Goal: Task Accomplishment & Management: Complete application form

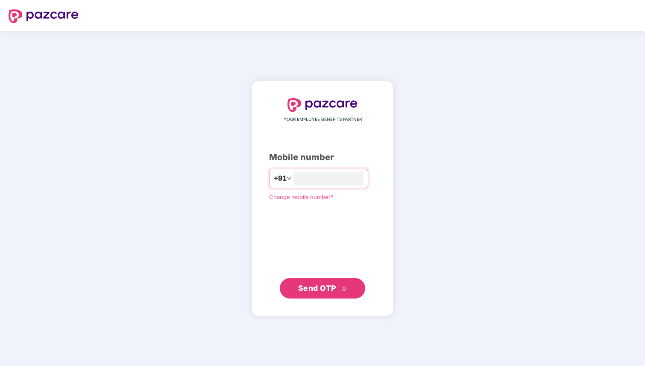
type input "**********"
click at [331, 293] on span "Send OTP" at bounding box center [322, 288] width 49 height 12
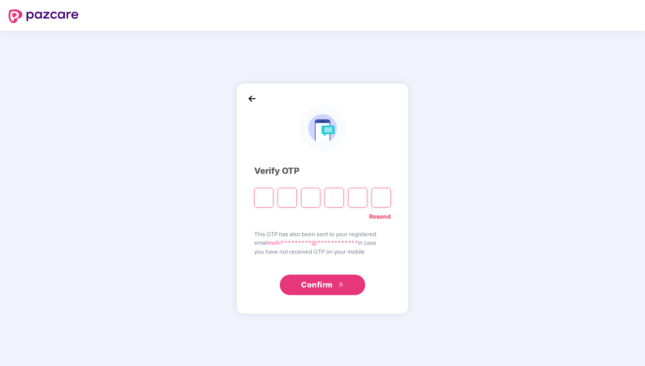
paste input "*"
type input "*"
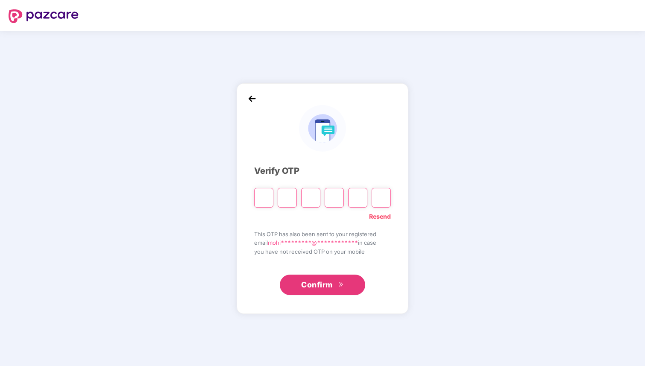
type input "*"
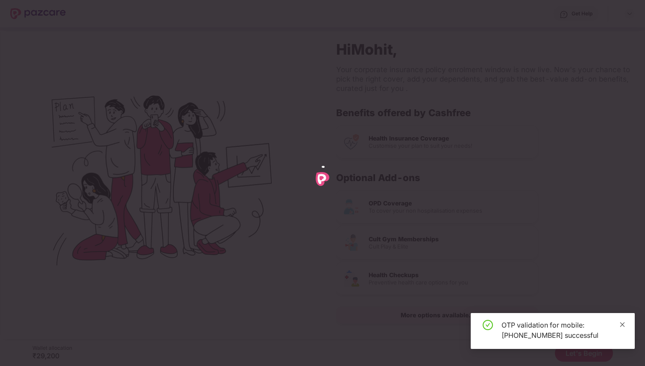
click at [621, 323] on icon "close" at bounding box center [622, 325] width 6 height 6
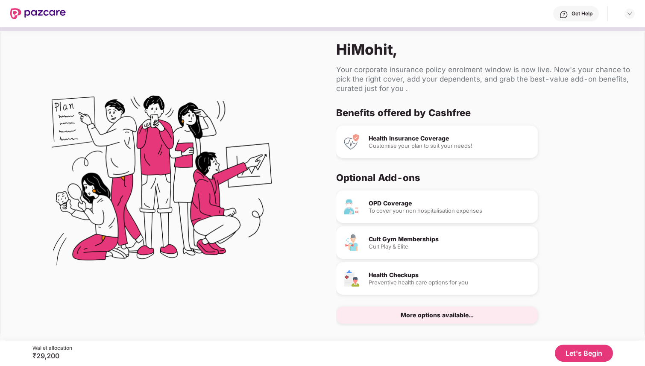
scroll to position [11, 0]
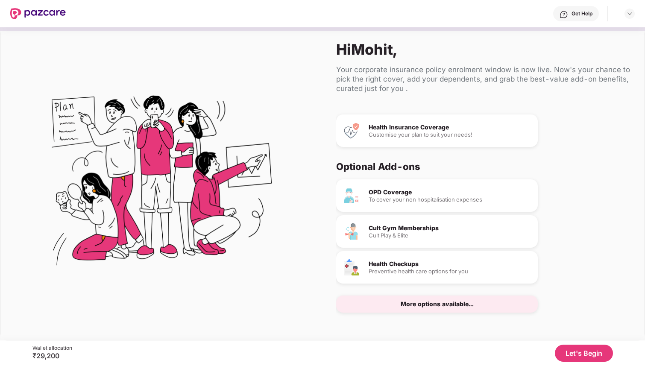
click at [577, 356] on button "Let's Begin" at bounding box center [584, 353] width 58 height 17
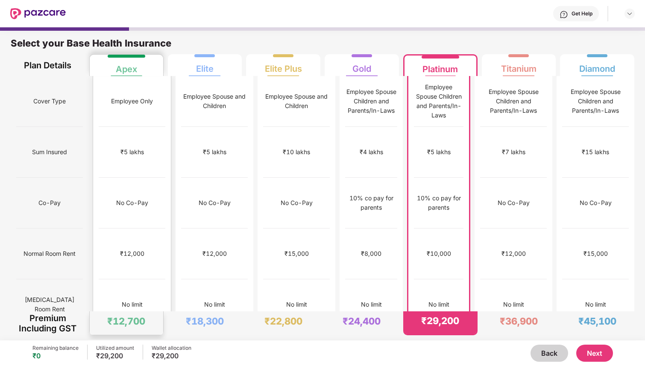
click at [132, 111] on div "Employee Only" at bounding box center [132, 101] width 67 height 51
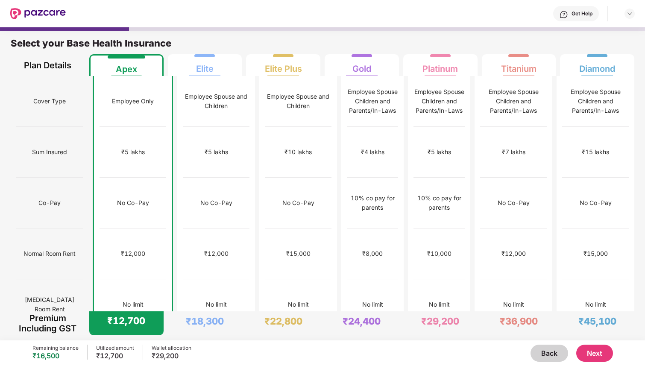
click at [603, 351] on button "Next" at bounding box center [594, 353] width 37 height 17
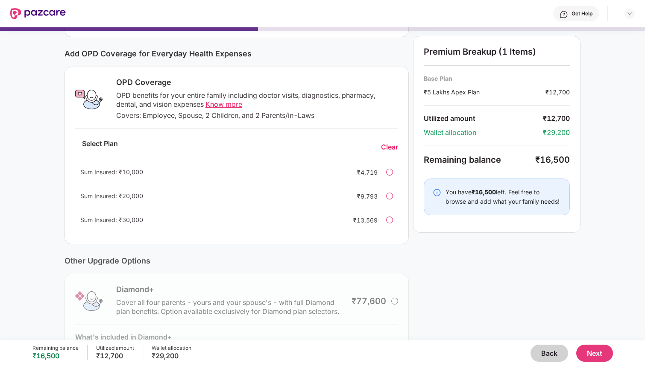
scroll to position [111, 0]
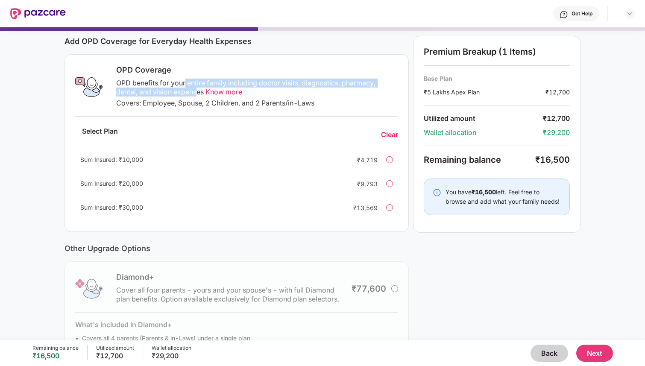
drag, startPoint x: 184, startPoint y: 83, endPoint x: 197, endPoint y: 88, distance: 14.2
click at [198, 88] on div "OPD benefits for your entire family including doctor visits, diagnostics, pharm…" at bounding box center [257, 88] width 282 height 18
click at [210, 79] on div "OPD benefits for your entire family including doctor visits, diagnostics, pharm…" at bounding box center [257, 88] width 282 height 18
drag, startPoint x: 135, startPoint y: 82, endPoint x: 201, endPoint y: 94, distance: 67.2
click at [201, 94] on div "OPD benefits for your entire family including doctor visits, diagnostics, pharm…" at bounding box center [257, 88] width 282 height 18
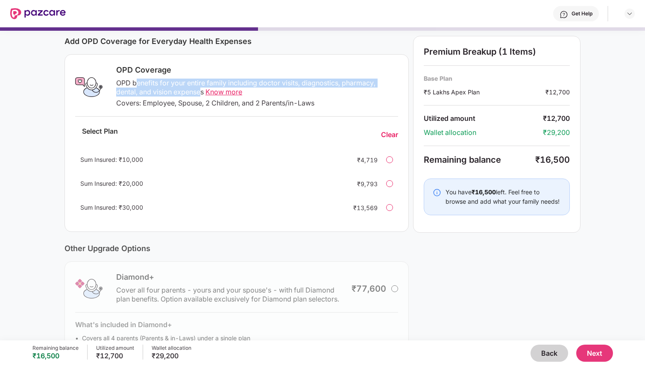
click at [201, 94] on div "OPD benefits for your entire family including doctor visits, diagnostics, pharm…" at bounding box center [257, 88] width 282 height 18
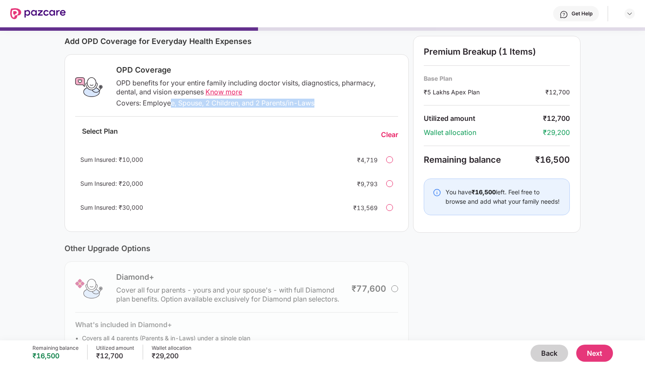
drag, startPoint x: 169, startPoint y: 100, endPoint x: 320, endPoint y: 106, distance: 151.3
click at [320, 108] on div "OPD Coverage OPD benefits for your entire family including doctor visits, diagn…" at bounding box center [254, 87] width 287 height 44
click at [320, 106] on div "Covers: Employee, Spouse, 2 Children, and 2 Parents/in-Laws" at bounding box center [257, 103] width 282 height 9
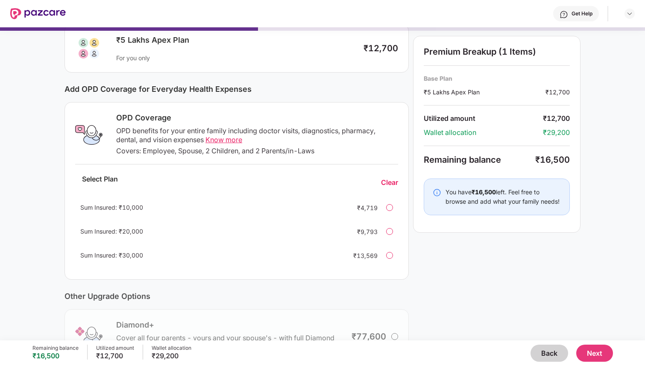
scroll to position [56, 0]
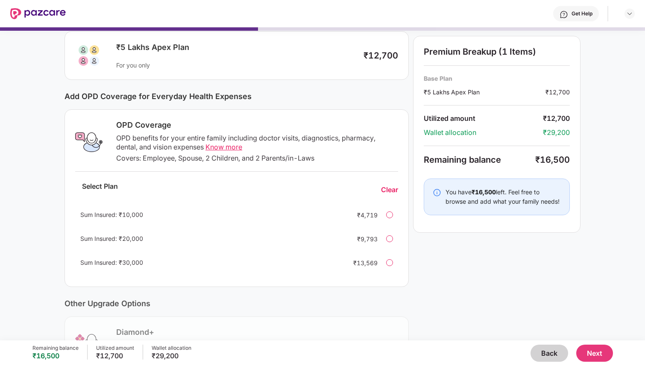
click at [389, 213] on div at bounding box center [389, 214] width 7 height 7
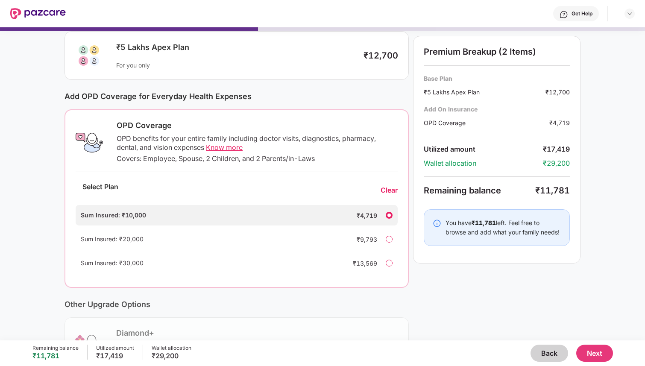
click at [390, 238] on div at bounding box center [389, 239] width 7 height 7
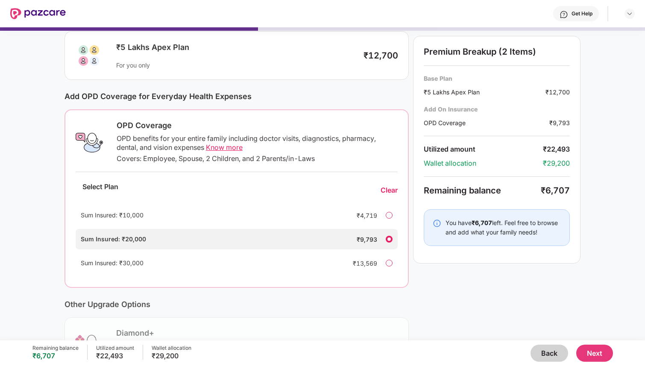
click at [223, 146] on span "Know more" at bounding box center [224, 147] width 37 height 9
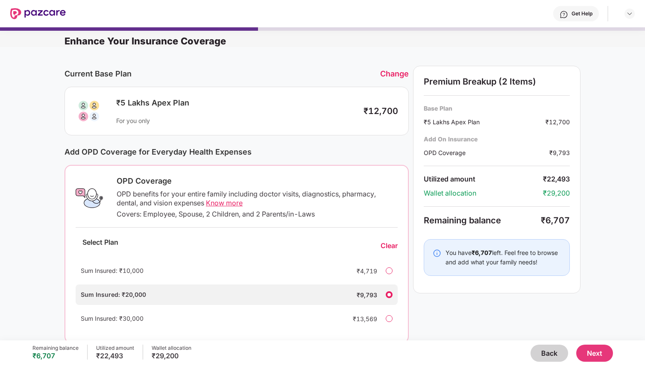
click at [391, 73] on div "Change" at bounding box center [394, 73] width 29 height 9
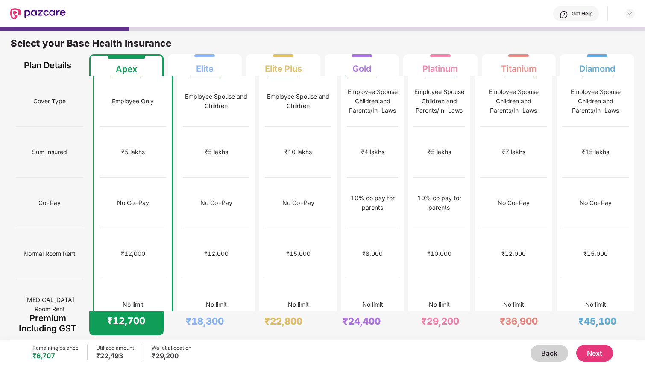
click at [34, 228] on div "Normal Room Rent" at bounding box center [49, 253] width 67 height 51
click at [591, 353] on button "Next" at bounding box center [594, 353] width 37 height 17
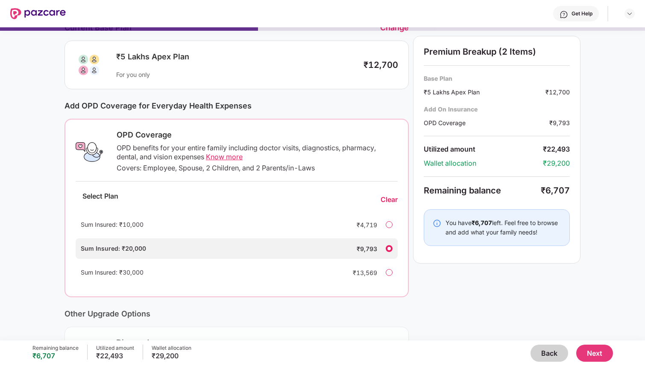
scroll to position [47, 0]
click at [386, 223] on div at bounding box center [389, 223] width 7 height 7
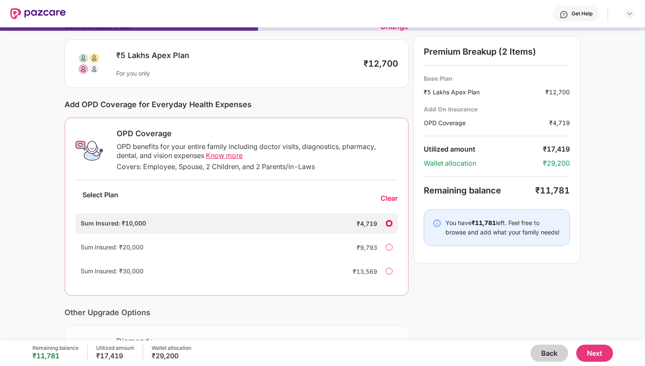
click at [599, 350] on button "Next" at bounding box center [594, 353] width 37 height 17
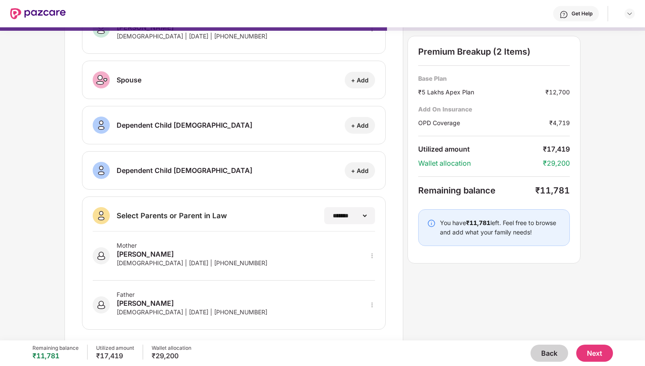
scroll to position [78, 0]
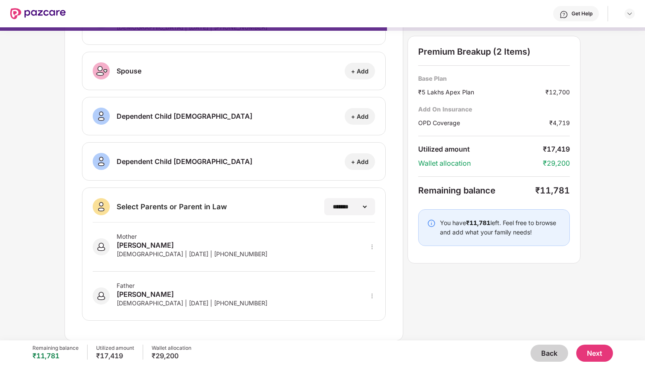
click at [139, 255] on div "Female | 07 June 1980 | +918690899796" at bounding box center [192, 253] width 151 height 7
click at [373, 243] on div at bounding box center [372, 246] width 6 height 9
click at [363, 261] on img at bounding box center [360, 259] width 7 height 7
select select "******"
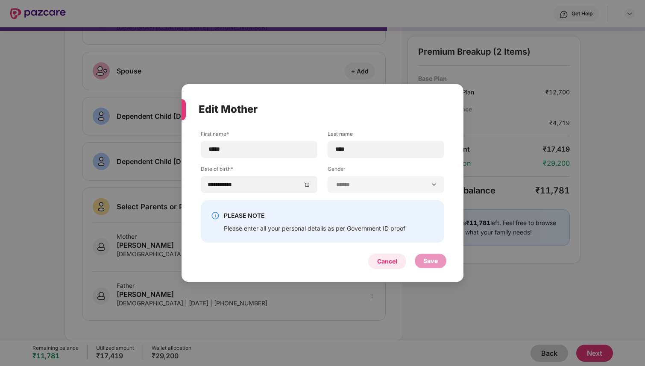
click at [395, 260] on div "Cancel" at bounding box center [387, 261] width 20 height 9
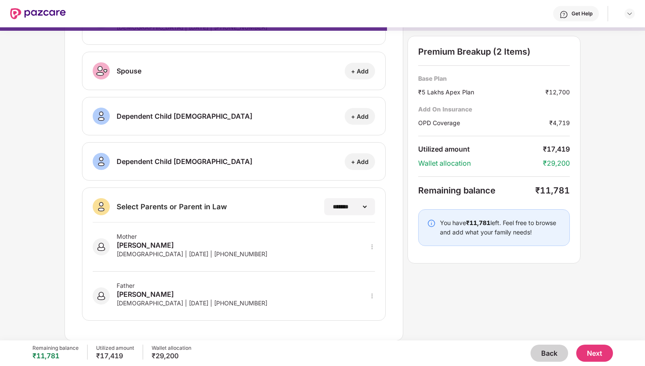
click at [587, 352] on button "Next" at bounding box center [594, 353] width 37 height 17
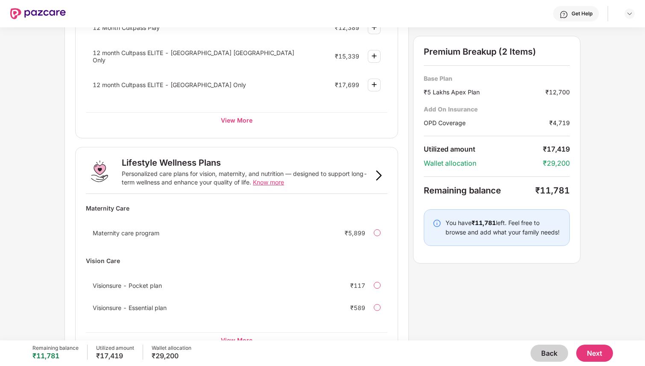
scroll to position [467, 0]
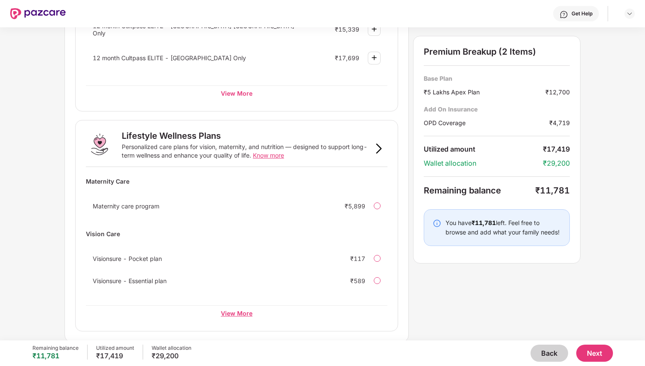
click at [230, 310] on div "View More" at bounding box center [237, 312] width 302 height 15
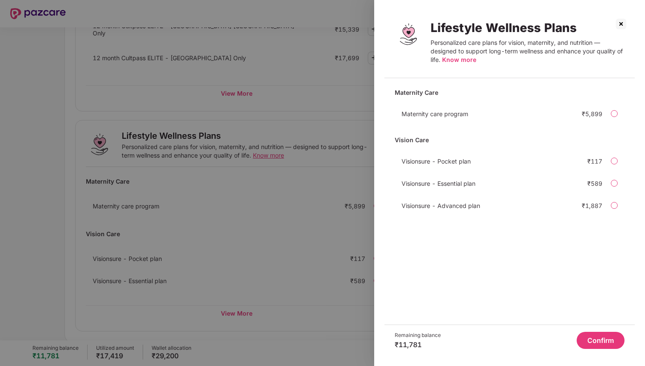
click at [620, 23] on img at bounding box center [621, 24] width 14 height 14
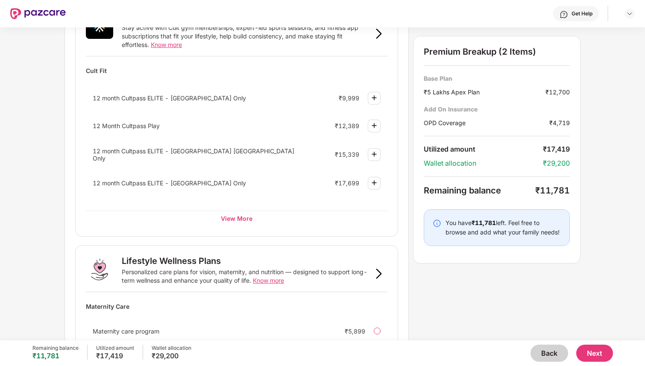
scroll to position [333, 0]
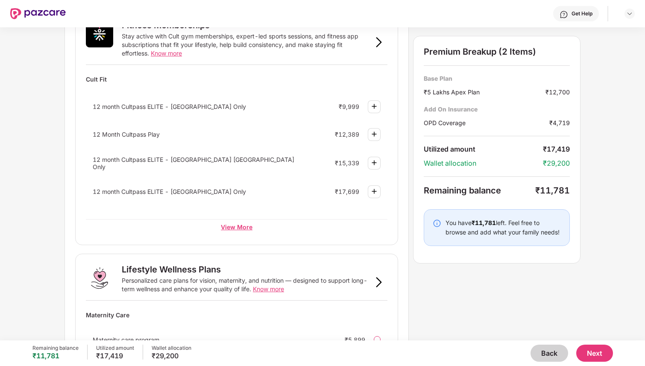
click at [238, 223] on div "View More" at bounding box center [237, 226] width 302 height 15
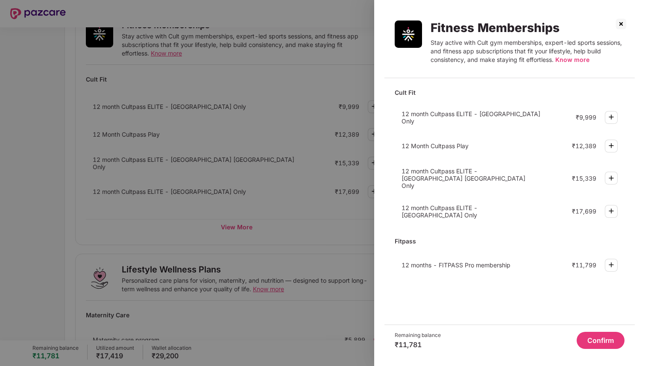
click at [621, 21] on img at bounding box center [621, 24] width 14 height 14
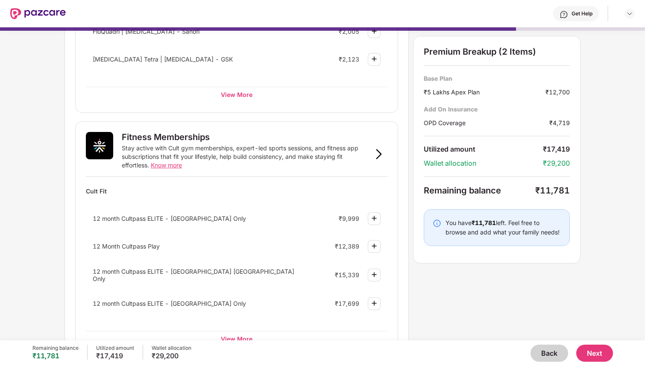
scroll to position [272, 0]
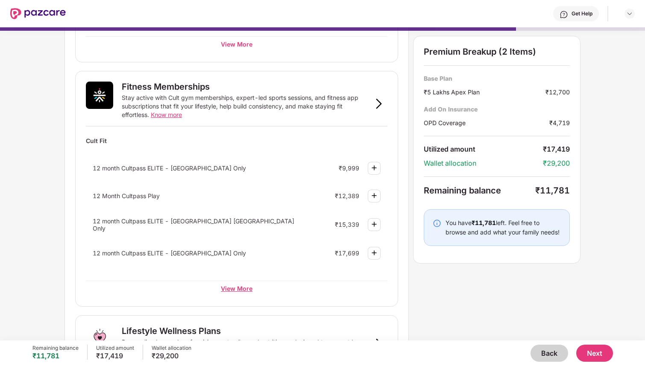
click at [235, 287] on div "View More" at bounding box center [237, 288] width 302 height 15
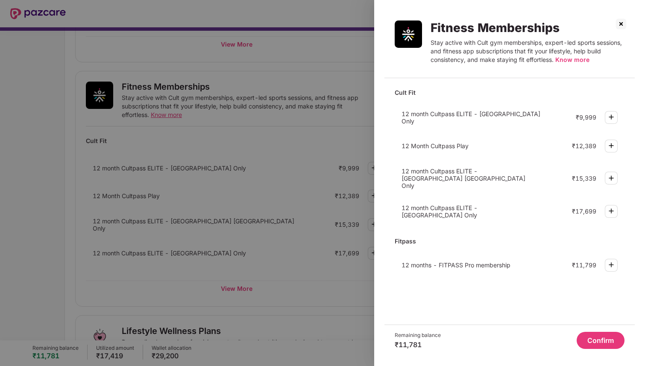
click at [621, 25] on img at bounding box center [621, 24] width 14 height 14
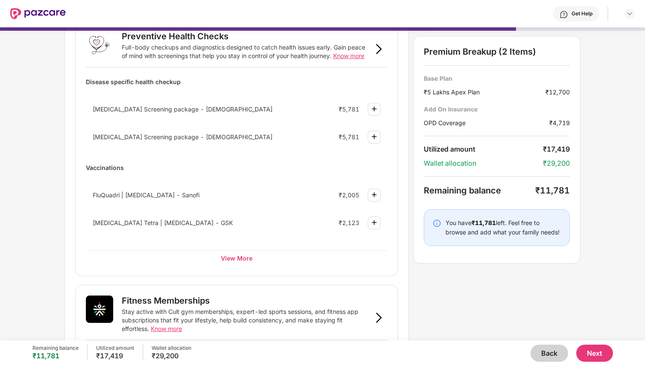
scroll to position [62, 0]
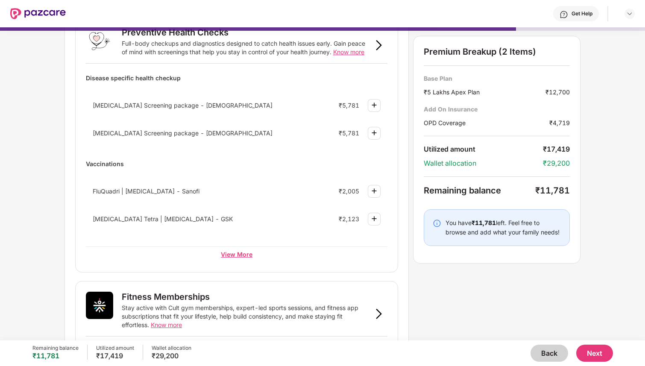
click at [239, 255] on div "View More" at bounding box center [237, 253] width 302 height 15
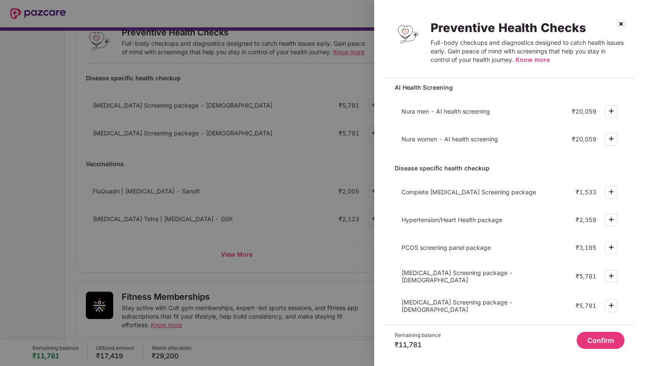
scroll to position [0, 0]
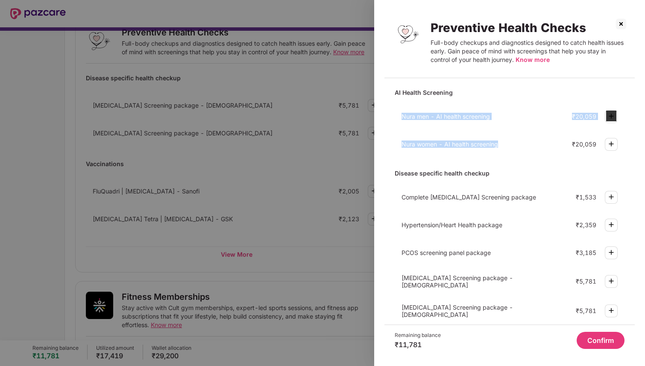
drag, startPoint x: 398, startPoint y: 113, endPoint x: 524, endPoint y: 149, distance: 130.6
click at [524, 149] on div "Nura men - AI health screening ₹20,059 Nura women - AI health screening ₹20,059" at bounding box center [510, 130] width 230 height 50
click at [524, 149] on div "Nura women - AI health screening ₹20,059" at bounding box center [510, 144] width 230 height 23
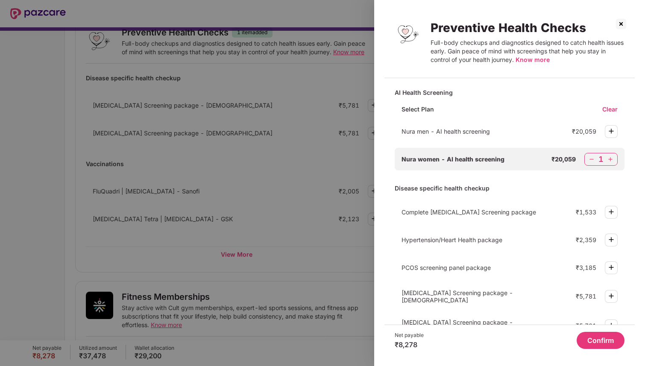
click at [590, 158] on img at bounding box center [591, 159] width 9 height 9
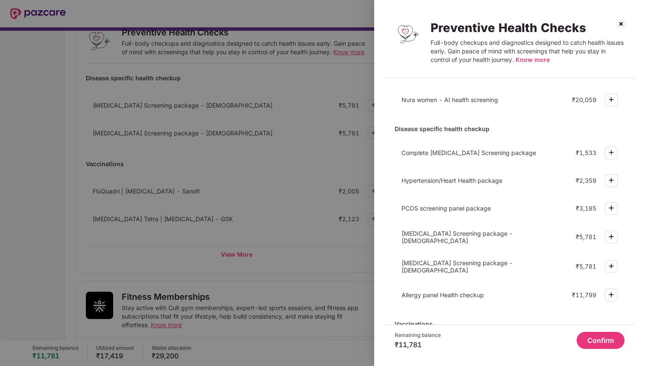
scroll to position [207, 0]
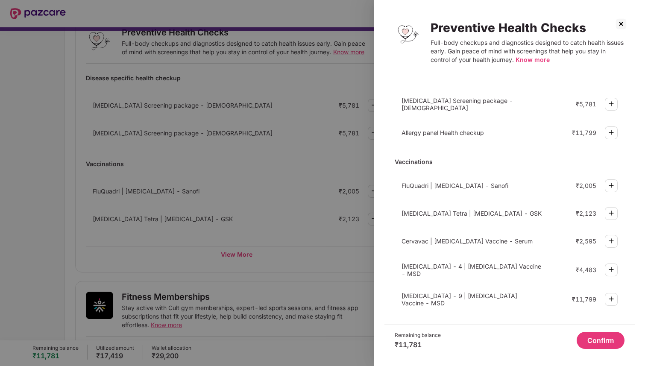
click at [618, 23] on img at bounding box center [621, 24] width 14 height 14
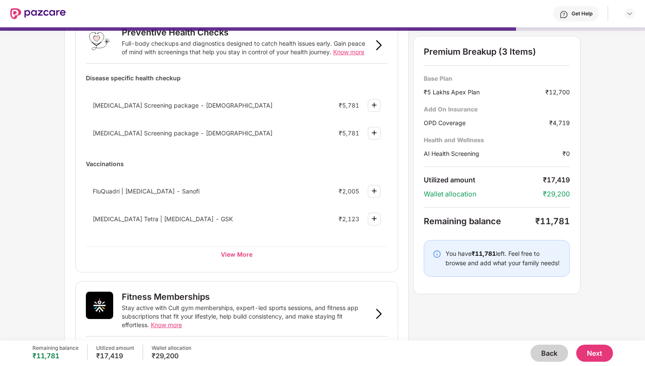
scroll to position [0, 0]
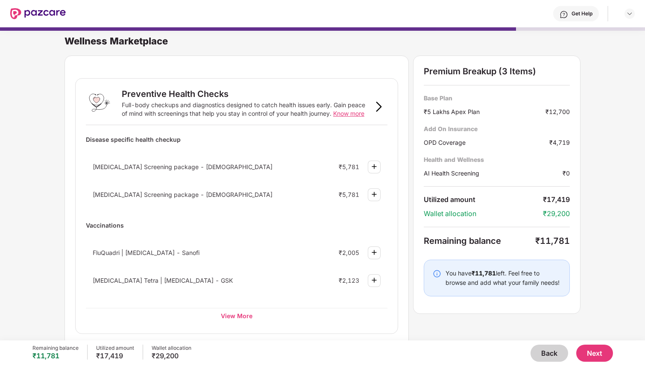
click at [358, 112] on span "Know more" at bounding box center [348, 113] width 31 height 7
click at [231, 314] on div "View More" at bounding box center [237, 315] width 302 height 15
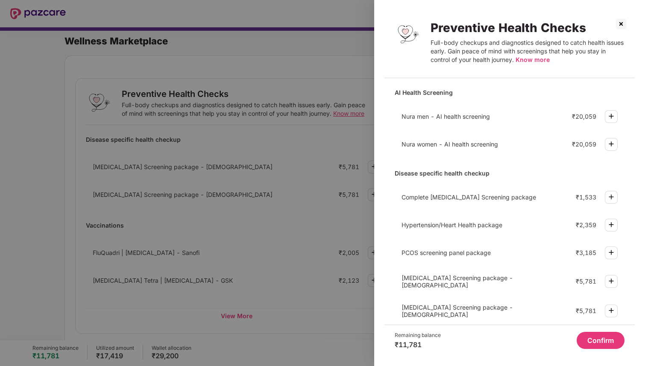
click at [621, 23] on img at bounding box center [621, 24] width 14 height 14
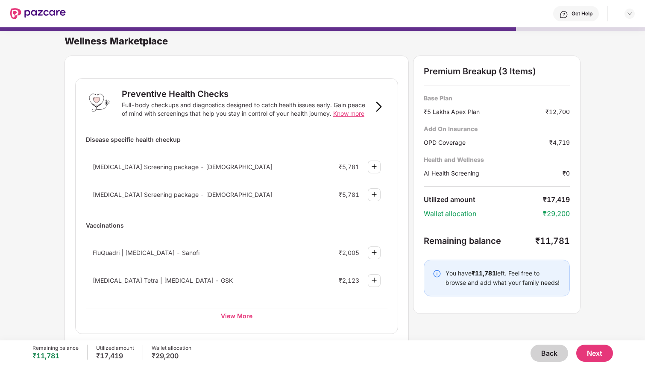
click at [596, 351] on button "Next" at bounding box center [594, 353] width 37 height 17
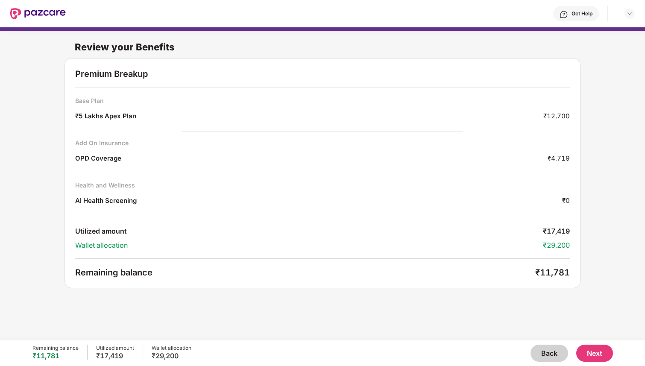
click at [593, 349] on button "Next" at bounding box center [594, 353] width 37 height 17
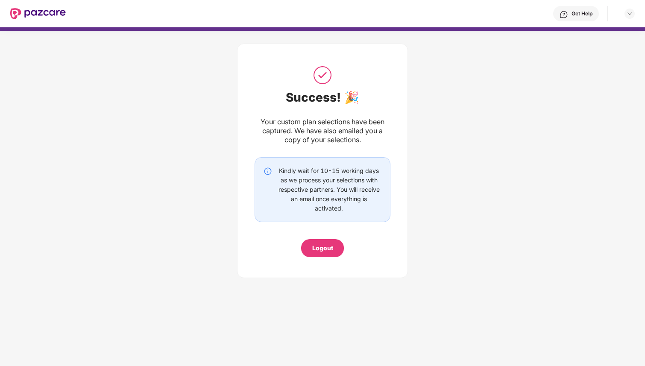
click at [579, 14] on div "Get Help" at bounding box center [581, 13] width 21 height 7
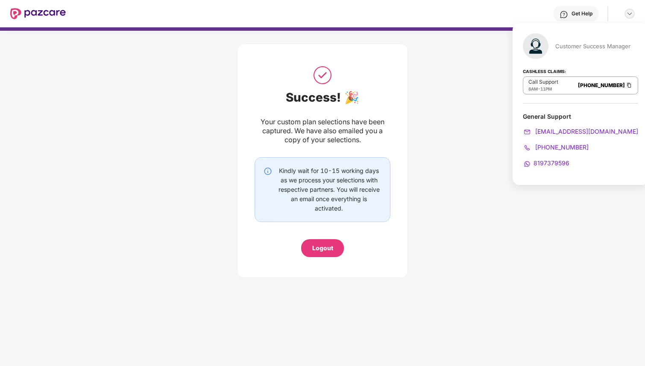
click at [631, 12] on img at bounding box center [629, 13] width 7 height 7
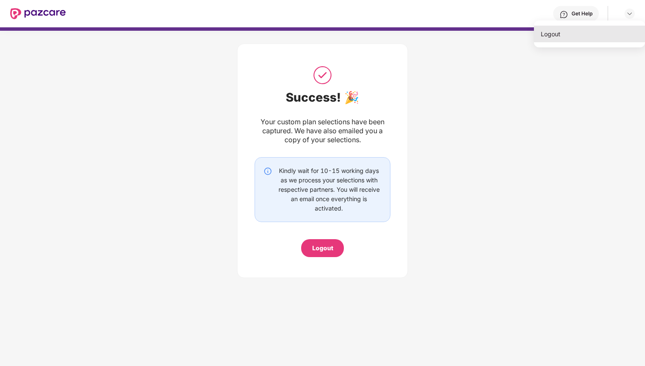
click at [554, 37] on div "Logout" at bounding box center [589, 34] width 111 height 17
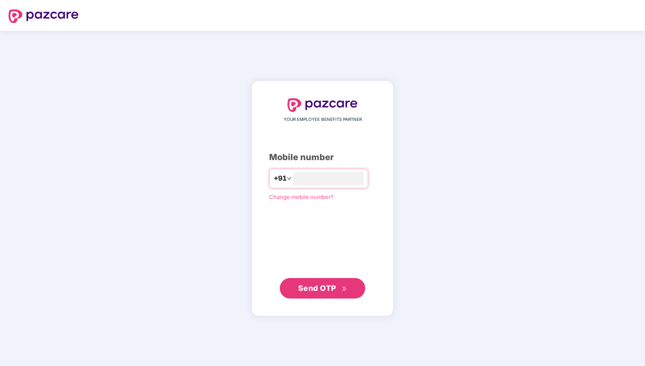
type input "**********"
click at [308, 293] on span "Send OTP" at bounding box center [322, 288] width 49 height 12
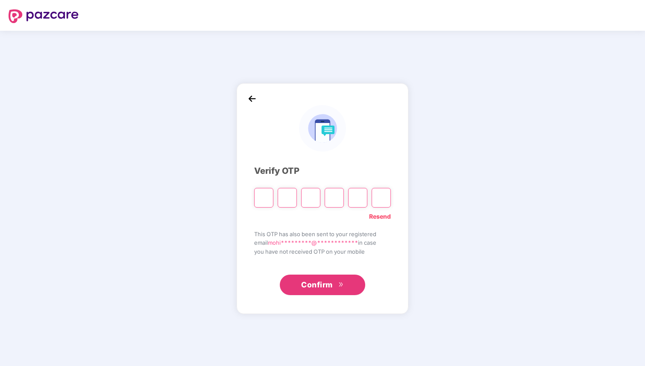
type input "*"
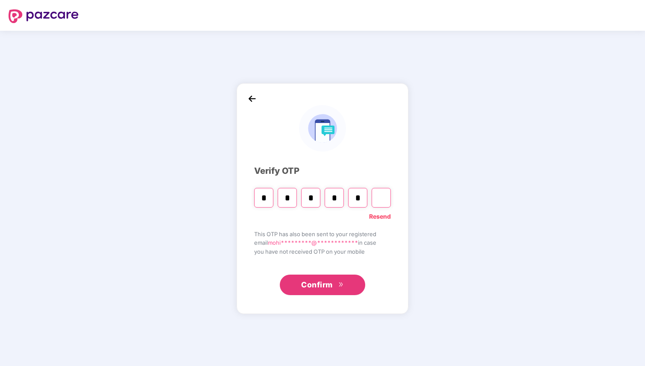
type input "*"
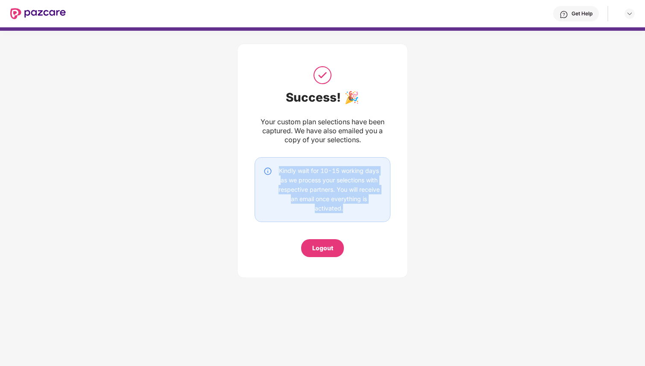
drag, startPoint x: 276, startPoint y: 171, endPoint x: 354, endPoint y: 211, distance: 87.5
click at [354, 211] on div "Kindly wait for 10-15 working days as we process your selections with respectiv…" at bounding box center [328, 189] width 105 height 47
drag, startPoint x: 354, startPoint y: 211, endPoint x: 274, endPoint y: 173, distance: 88.6
click at [274, 173] on div "Kindly wait for 10-15 working days as we process your selections with respectiv…" at bounding box center [323, 189] width 118 height 47
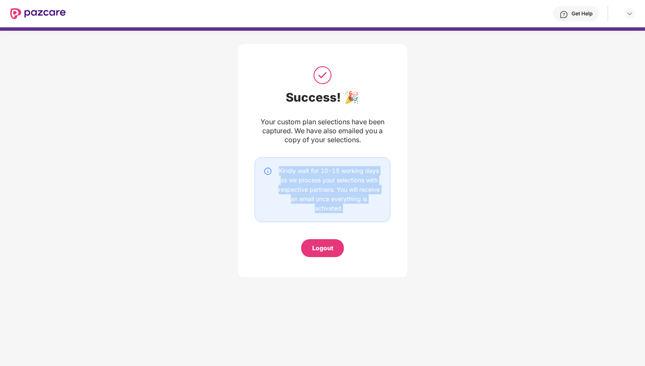
click at [274, 173] on div "Kindly wait for 10-15 working days as we process your selections with respectiv…" at bounding box center [323, 189] width 118 height 47
drag, startPoint x: 274, startPoint y: 173, endPoint x: 347, endPoint y: 213, distance: 83.0
click at [347, 213] on div "Kindly wait for 10-15 working days as we process your selections with respectiv…" at bounding box center [323, 189] width 118 height 47
click at [347, 213] on div "Kindly wait for 10-15 working days as we process your selections with respectiv…" at bounding box center [328, 189] width 105 height 47
drag, startPoint x: 347, startPoint y: 213, endPoint x: 280, endPoint y: 167, distance: 81.1
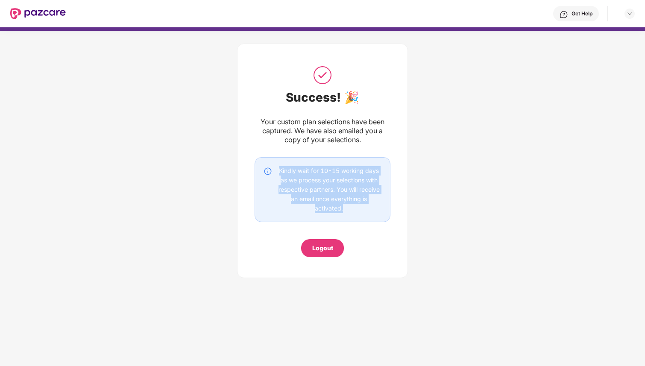
click at [280, 167] on div "Kindly wait for 10-15 working days as we process your selections with respectiv…" at bounding box center [328, 189] width 105 height 47
drag, startPoint x: 280, startPoint y: 167, endPoint x: 340, endPoint y: 203, distance: 70.7
click at [340, 203] on div "Kindly wait for 10-15 working days as we process your selections with respectiv…" at bounding box center [328, 189] width 105 height 47
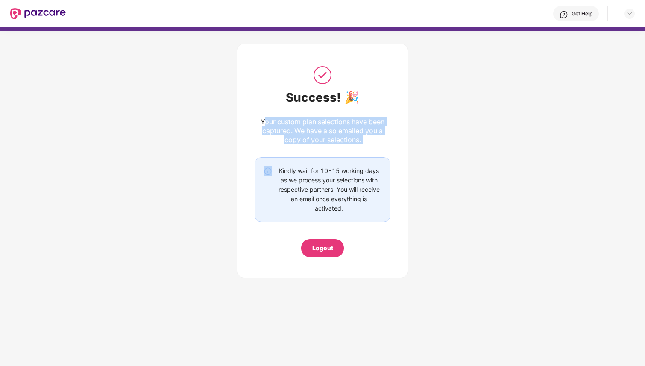
drag, startPoint x: 263, startPoint y: 118, endPoint x: 360, endPoint y: 145, distance: 100.9
click at [360, 145] on div "Success! 🎉 Your custom plan selections have been captured. We have also emailed…" at bounding box center [323, 160] width 136 height 193
